Goal: Information Seeking & Learning: Learn about a topic

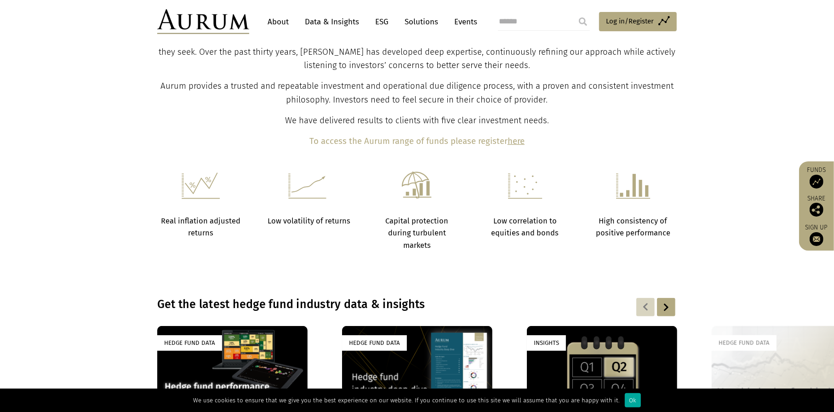
scroll to position [322, 0]
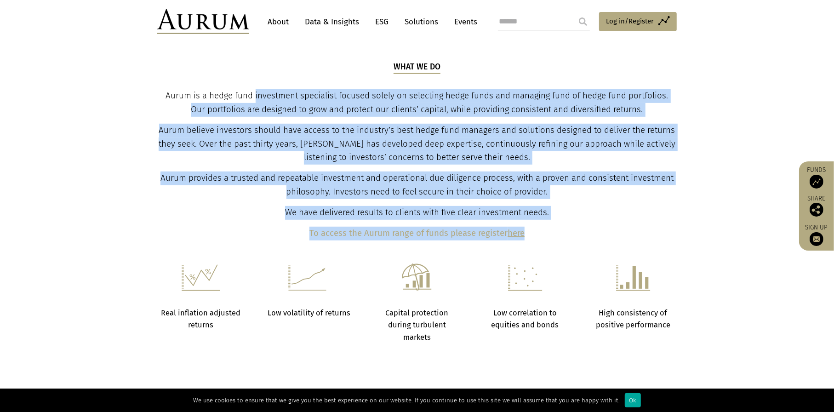
drag, startPoint x: 247, startPoint y: 99, endPoint x: 529, endPoint y: 220, distance: 306.7
click at [529, 220] on div "What we do Aurum is a hedge fund investment specialist focused solely on select…" at bounding box center [417, 150] width 517 height 179
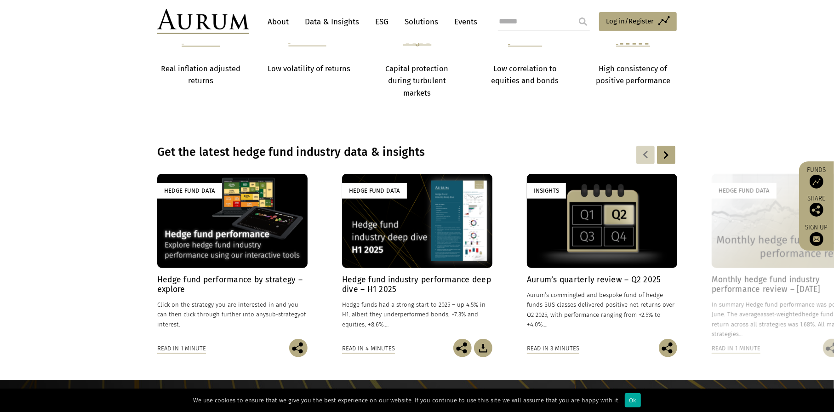
scroll to position [690, 0]
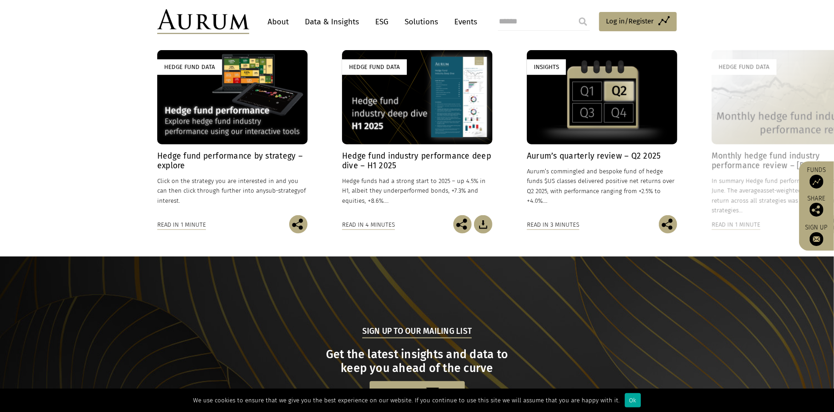
click at [395, 109] on div "Hedge Fund Data" at bounding box center [417, 97] width 150 height 94
click at [202, 115] on div "Hedge Fund Data" at bounding box center [232, 97] width 150 height 94
click at [635, 112] on div "Insights" at bounding box center [602, 97] width 150 height 94
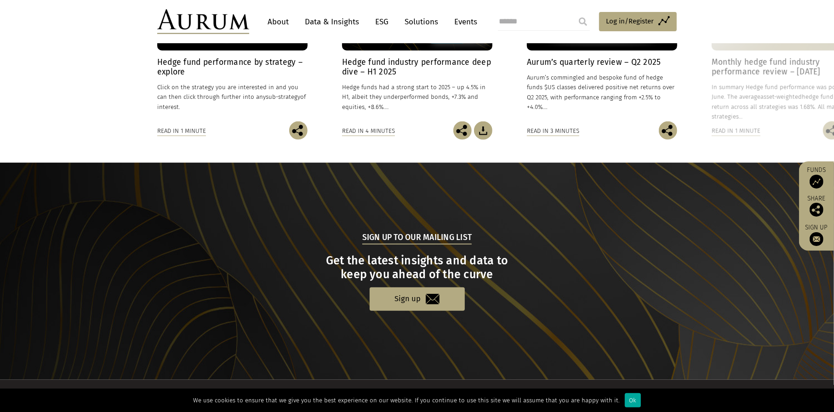
scroll to position [873, 0]
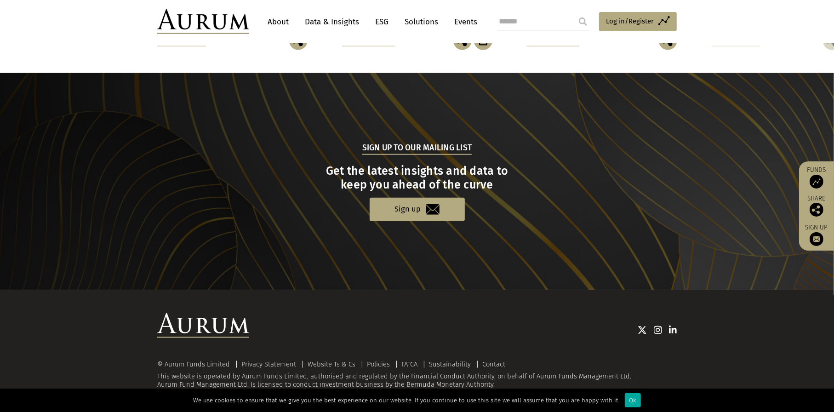
click at [416, 19] on link "Solutions" at bounding box center [421, 21] width 43 height 17
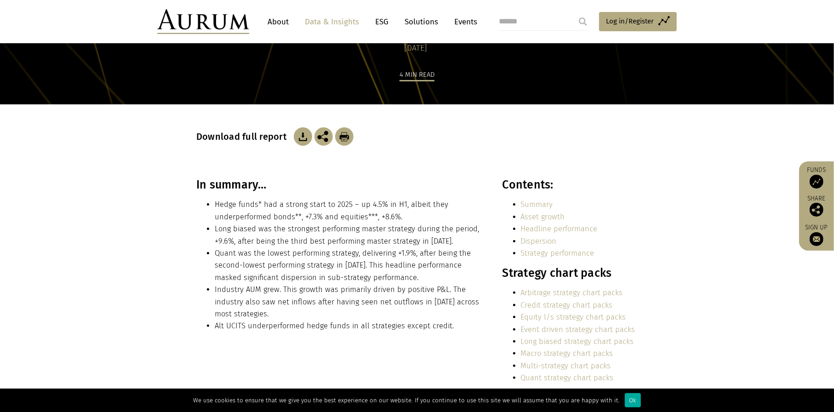
scroll to position [92, 0]
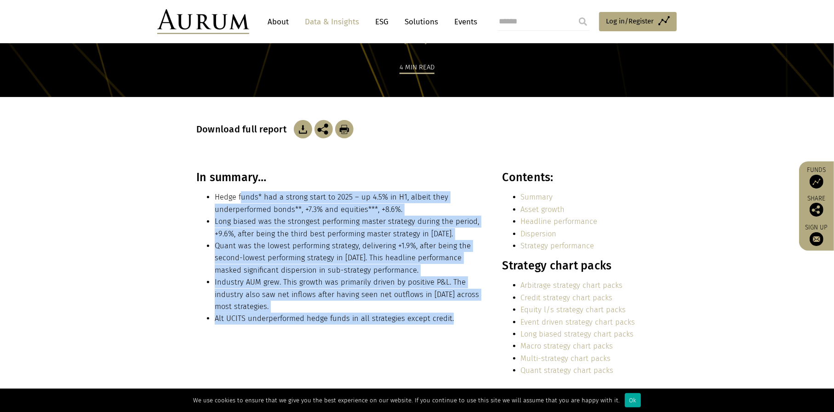
drag, startPoint x: 241, startPoint y: 195, endPoint x: 454, endPoint y: 318, distance: 246.0
click at [454, 318] on ul "Hedge funds* had a strong start to 2025 – up 4.5% in H1, albeit they underperfo…" at bounding box center [339, 257] width 286 height 133
click at [453, 318] on li "Alt UCITS underperformed hedge funds in all strategies except credit." at bounding box center [349, 319] width 268 height 12
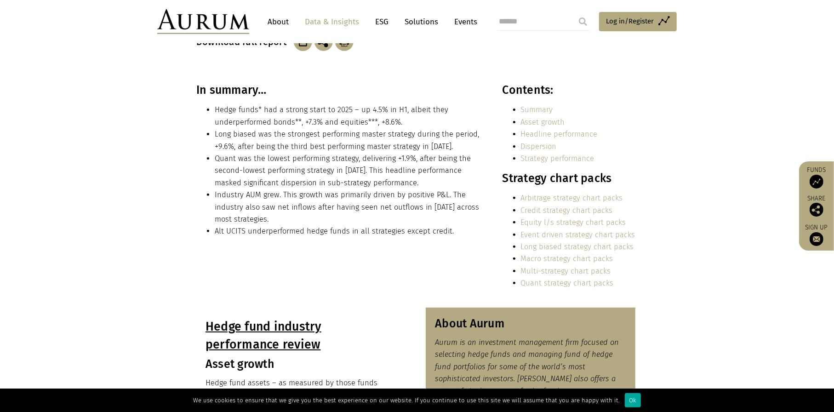
scroll to position [460, 0]
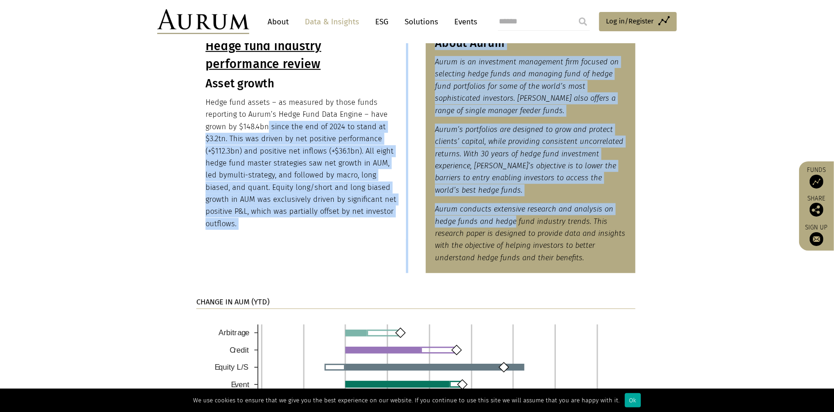
drag, startPoint x: 267, startPoint y: 121, endPoint x: 515, endPoint y: 218, distance: 265.9
click at [515, 218] on div "Hedge fund industry performance review Asset growth Hedge fund assets – as meas…" at bounding box center [417, 150] width 460 height 246
click at [515, 218] on em "Aurum conducts extensive research and analysis on hedge funds and hedge fund in…" at bounding box center [530, 233] width 190 height 57
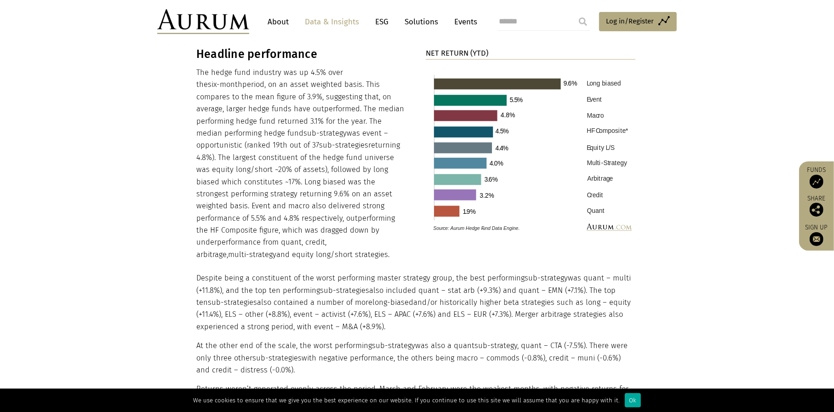
scroll to position [966, 0]
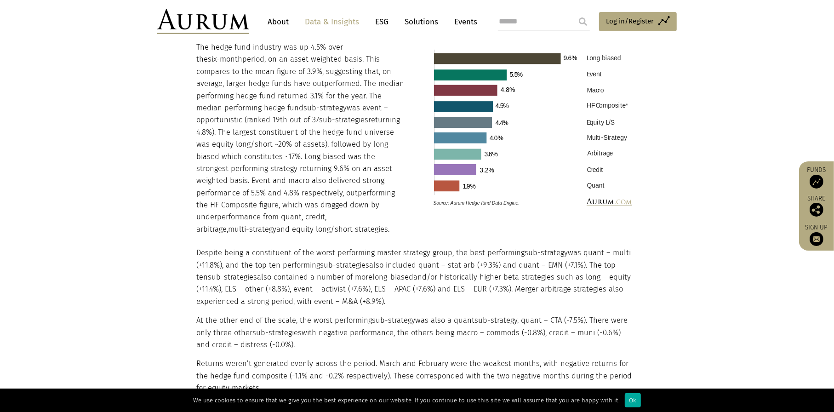
drag, startPoint x: 294, startPoint y: 240, endPoint x: 365, endPoint y: 332, distance: 116.8
click at [365, 332] on div "Despite being a constituent of the worst performing master strategy group, the …" at bounding box center [415, 376] width 439 height 282
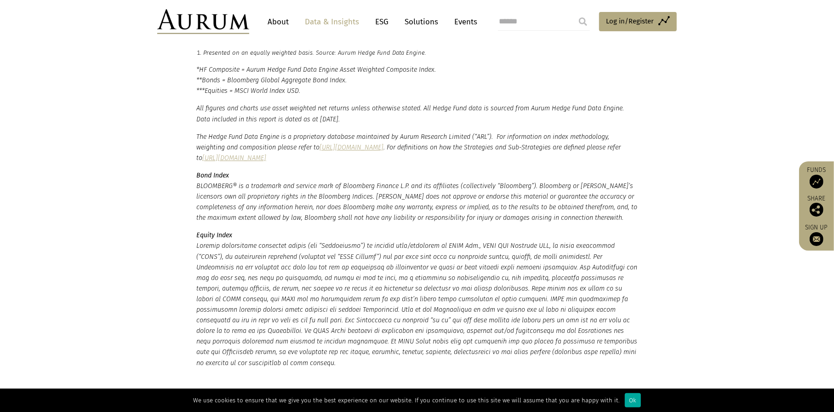
scroll to position [2253, 0]
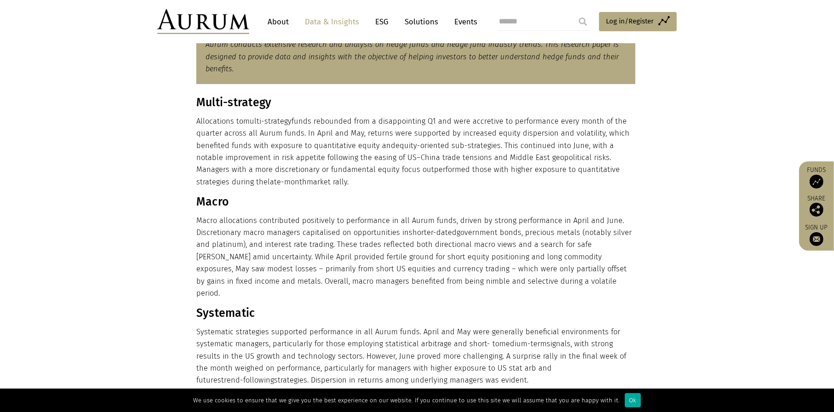
scroll to position [414, 0]
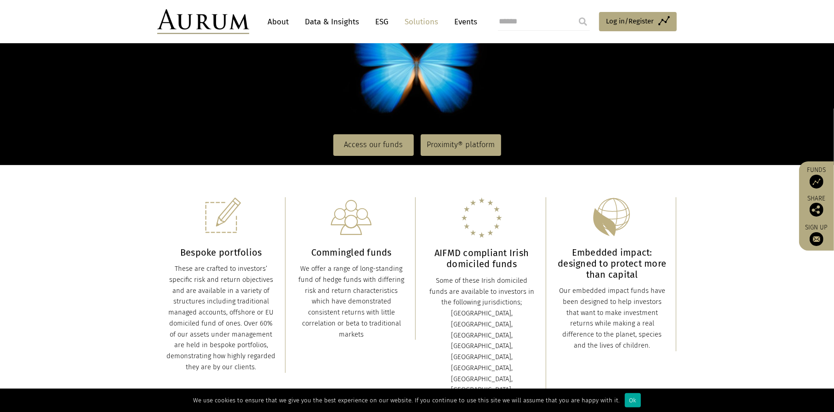
scroll to position [184, 0]
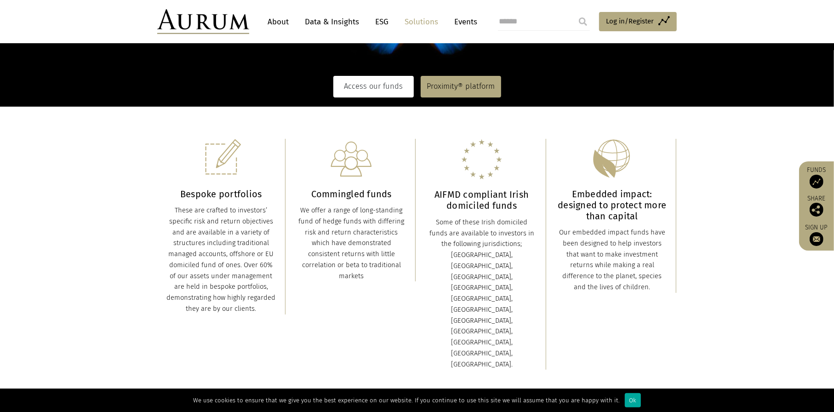
click at [384, 91] on link "Access our funds" at bounding box center [373, 86] width 80 height 21
click at [350, 164] on img at bounding box center [351, 159] width 41 height 40
click at [197, 184] on div "Bespoke portfolios These are crafted to investors’ specific risk and return obj…" at bounding box center [220, 227] width 109 height 176
click at [520, 184] on div "AIFMD compliant Irish domiciled funds Some of these Irish domiciled funds are a…" at bounding box center [481, 254] width 109 height 231
click at [613, 194] on h3 "Embedded impact: designed to protect more than capital" at bounding box center [612, 205] width 109 height 33
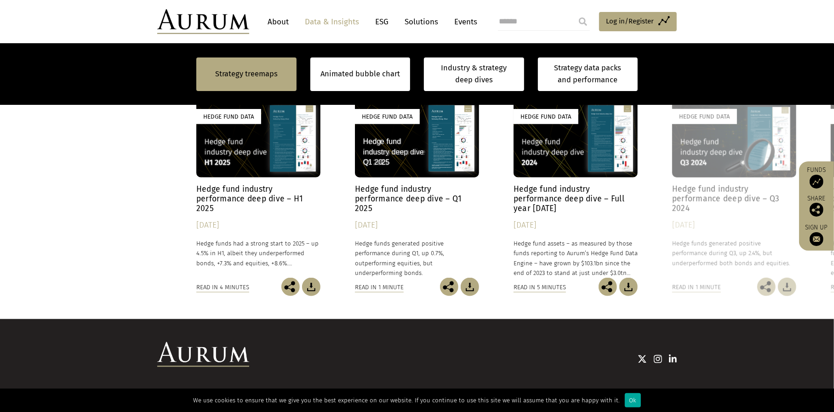
scroll to position [782, 0]
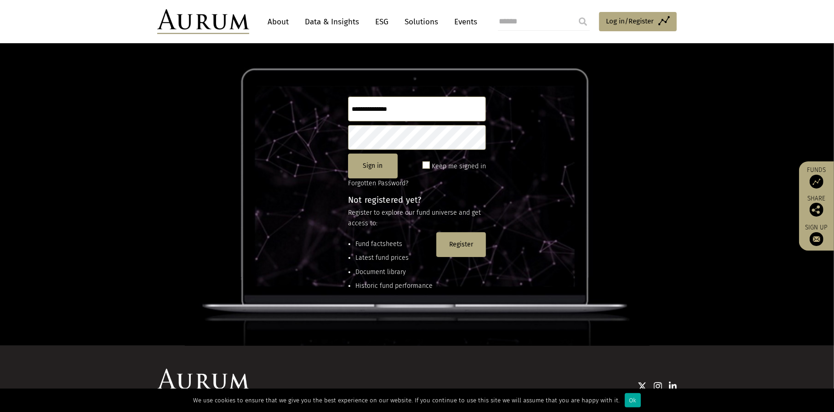
scroll to position [122, 0]
